Goal: Navigation & Orientation: Find specific page/section

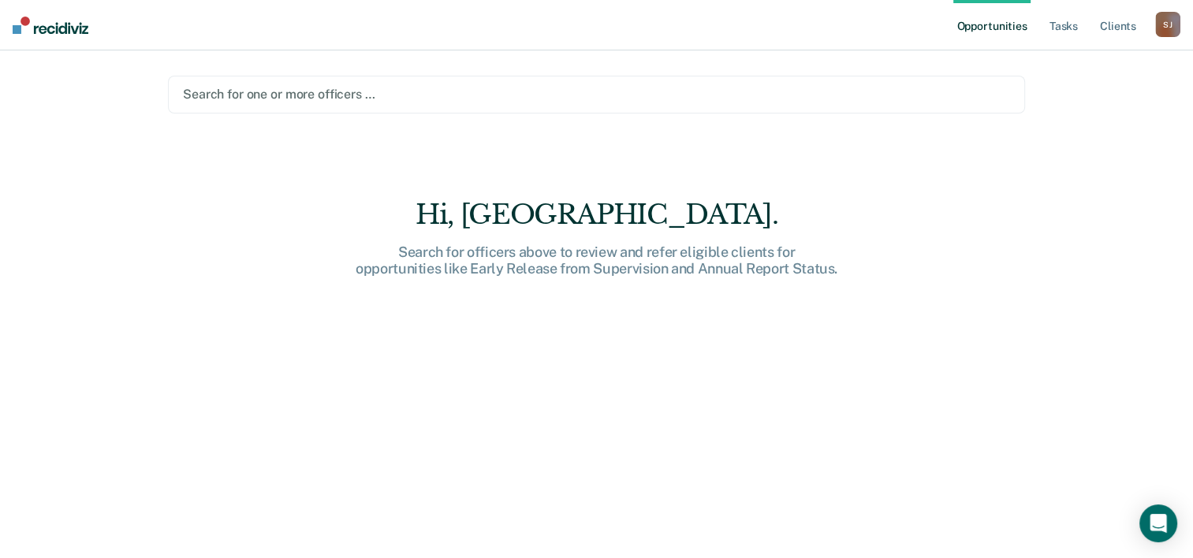
click at [997, 26] on link "Opportunities" at bounding box center [992, 25] width 77 height 50
click at [1071, 28] on link "Tasks" at bounding box center [1064, 25] width 35 height 50
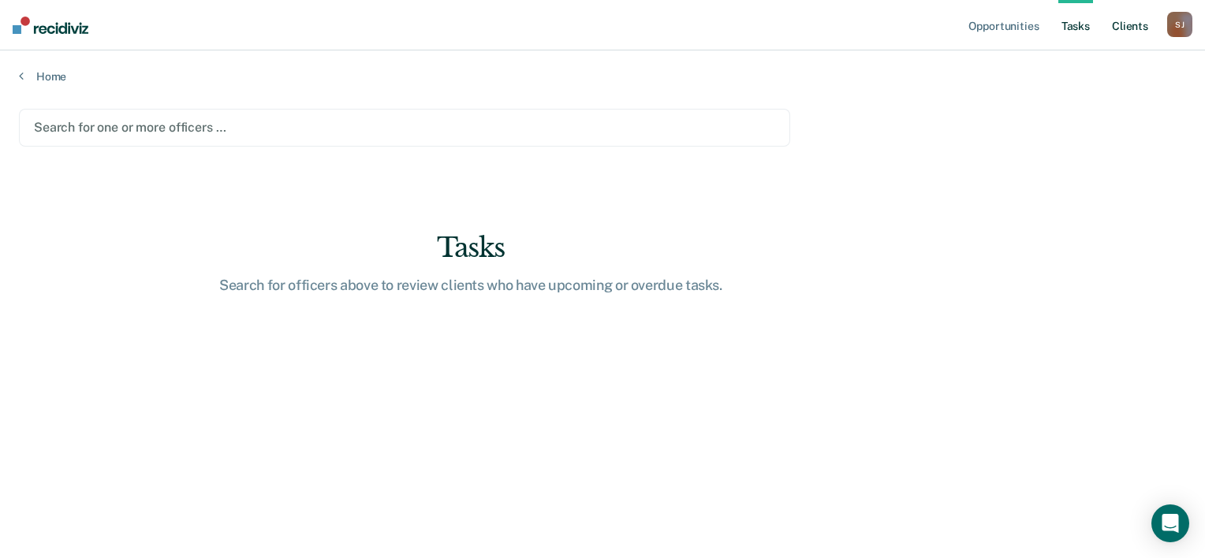
click at [1135, 24] on link "Client s" at bounding box center [1130, 25] width 43 height 50
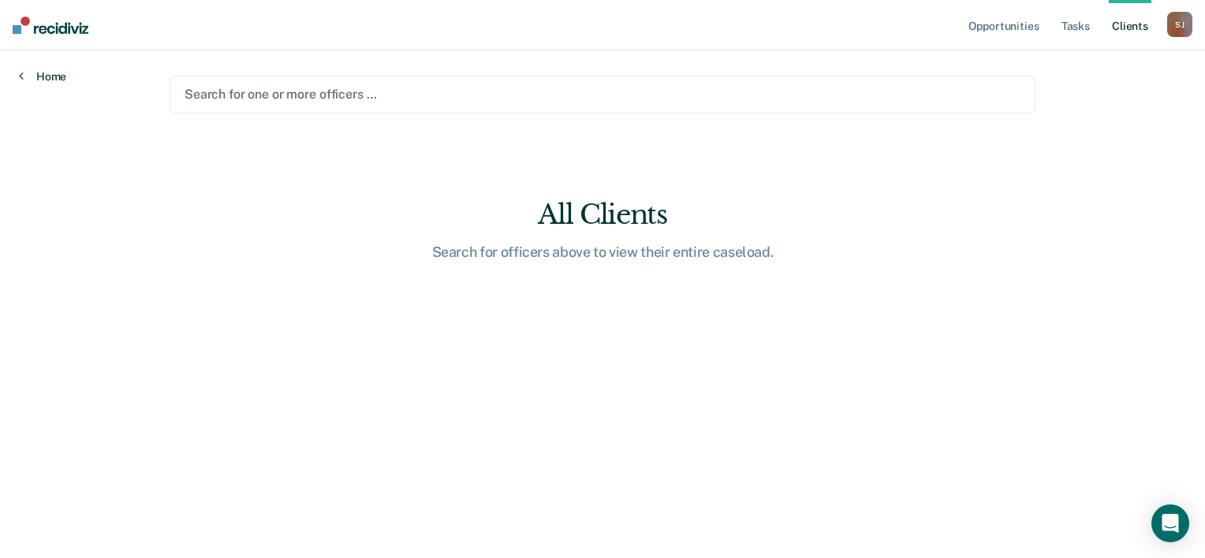
click at [52, 78] on link "Home" at bounding box center [42, 76] width 47 height 14
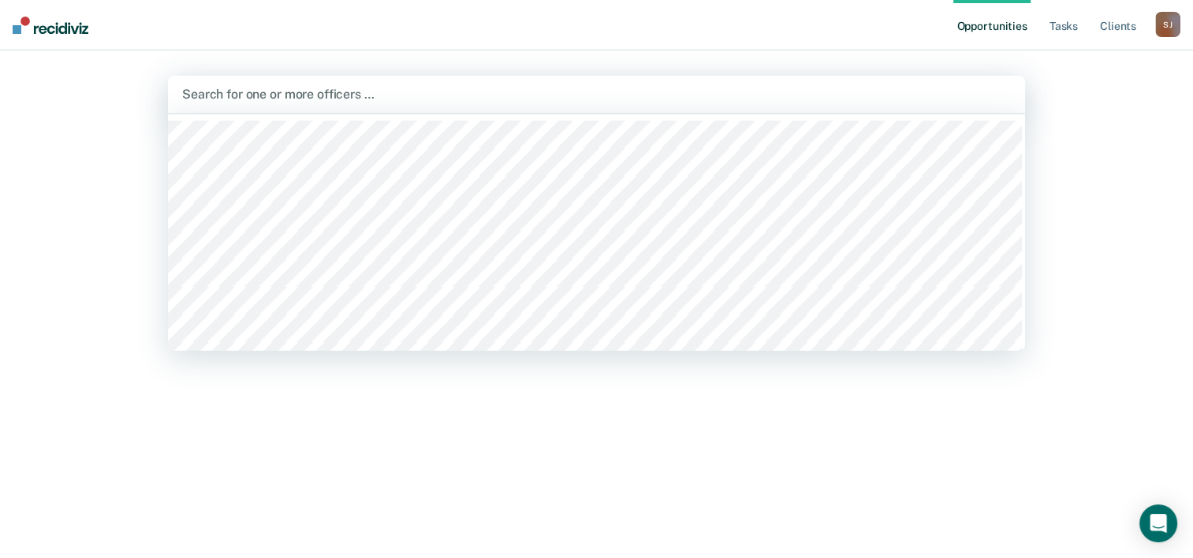
click at [306, 88] on div at bounding box center [596, 94] width 829 height 18
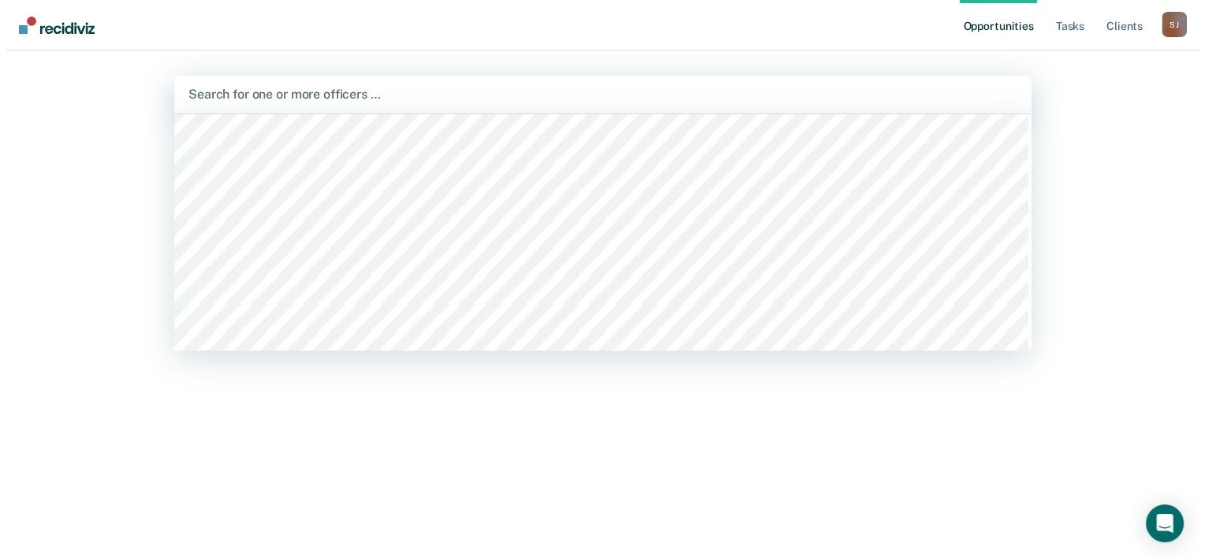
scroll to position [237, 0]
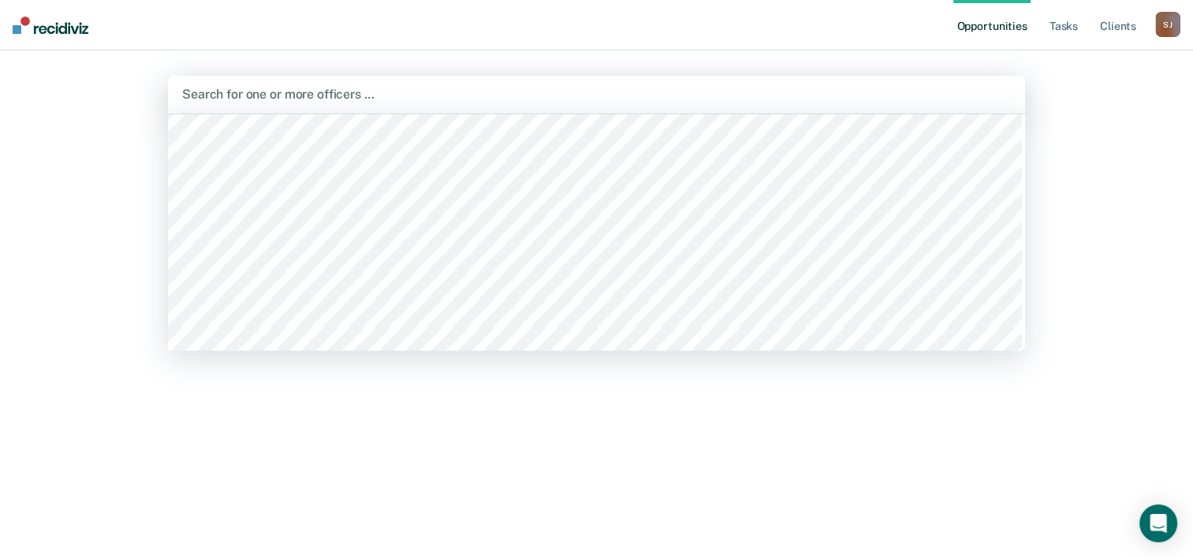
click at [92, 342] on div "Opportunities Tasks Client s [PERSON_NAME] [PERSON_NAME] Profile How it works L…" at bounding box center [596, 279] width 1193 height 558
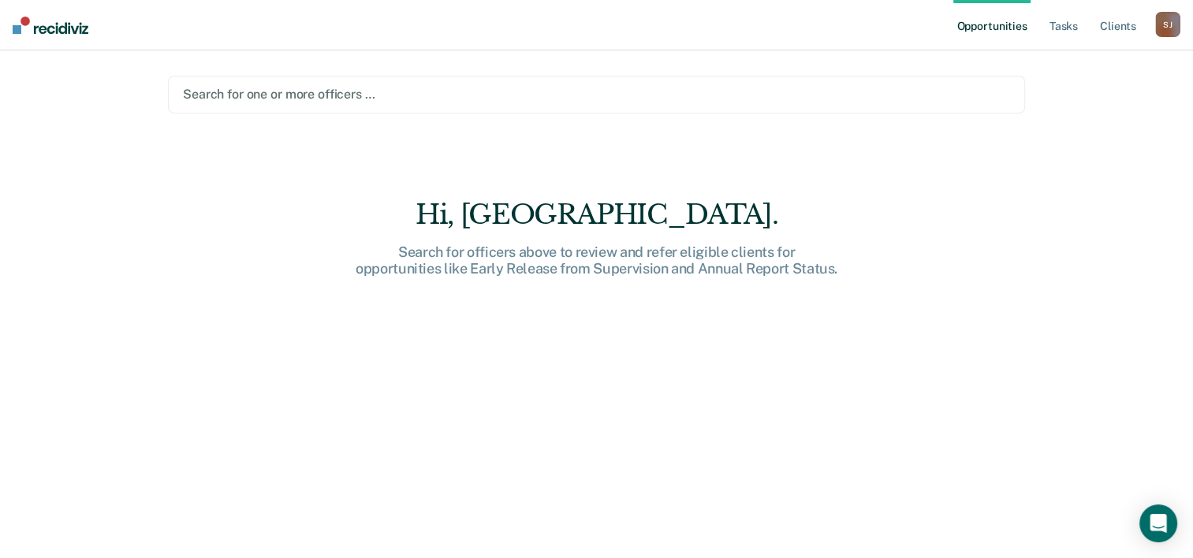
click at [1162, 17] on div "[PERSON_NAME]" at bounding box center [1168, 24] width 25 height 25
click at [1063, 59] on link "Profile" at bounding box center [1104, 64] width 127 height 13
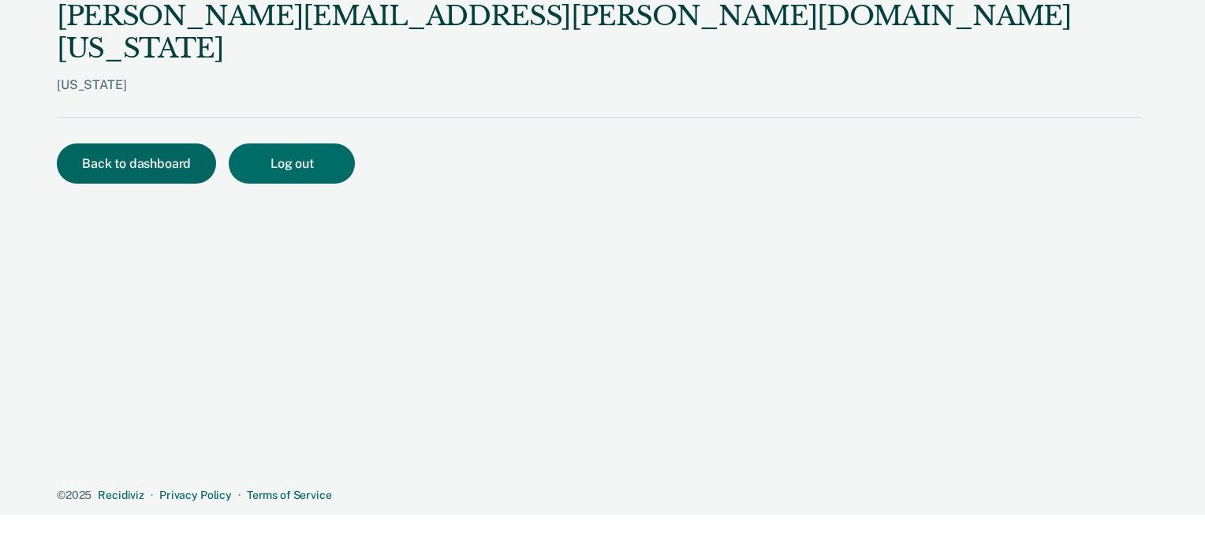
click at [133, 148] on button "Back to dashboard" at bounding box center [136, 164] width 159 height 40
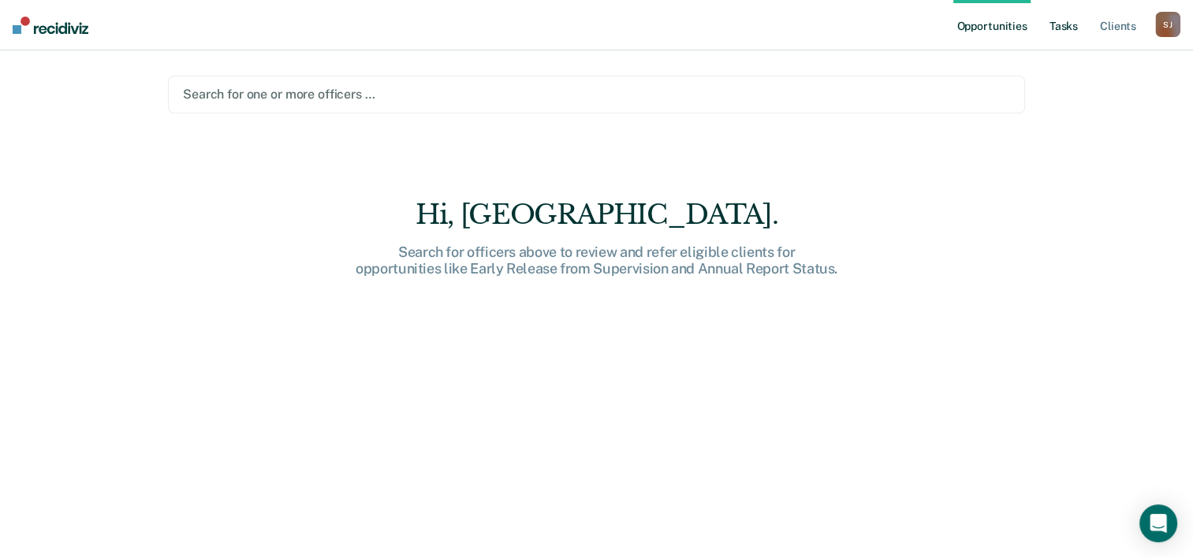
click at [1066, 29] on link "Tasks" at bounding box center [1064, 25] width 35 height 50
